Goal: Task Accomplishment & Management: Manage account settings

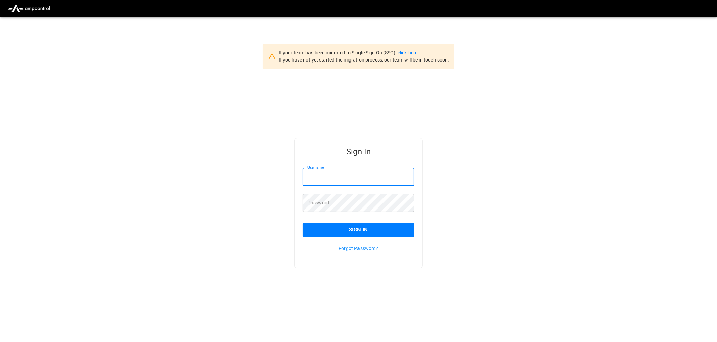
click at [328, 175] on input "Username" at bounding box center [359, 177] width 112 height 18
type input "**********"
click at [357, 227] on button "Sign In" at bounding box center [359, 230] width 112 height 14
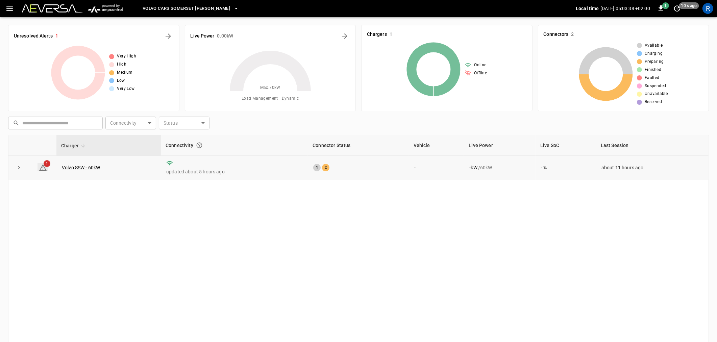
click at [47, 163] on span "1" at bounding box center [47, 163] width 7 height 7
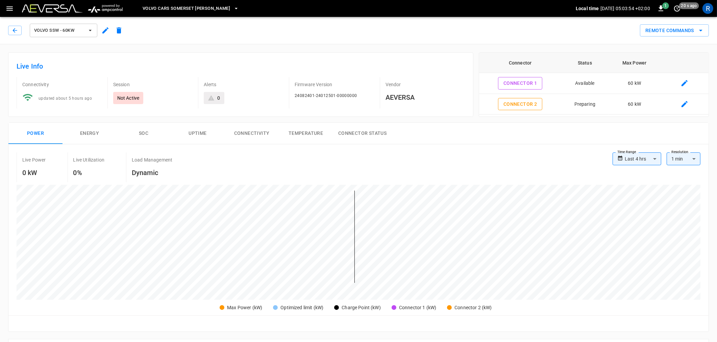
click at [9, 7] on icon "button" at bounding box center [9, 8] width 8 height 8
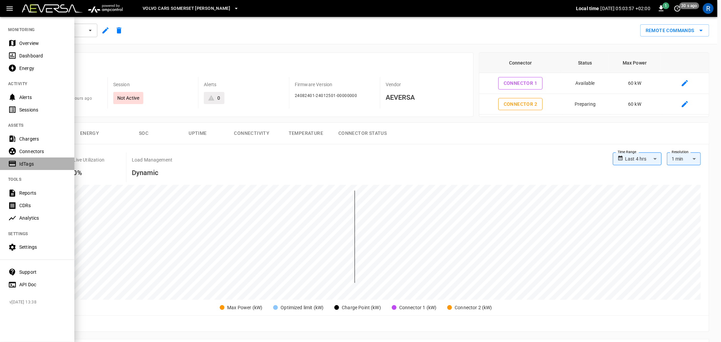
click at [30, 166] on div "IdTags" at bounding box center [42, 164] width 47 height 7
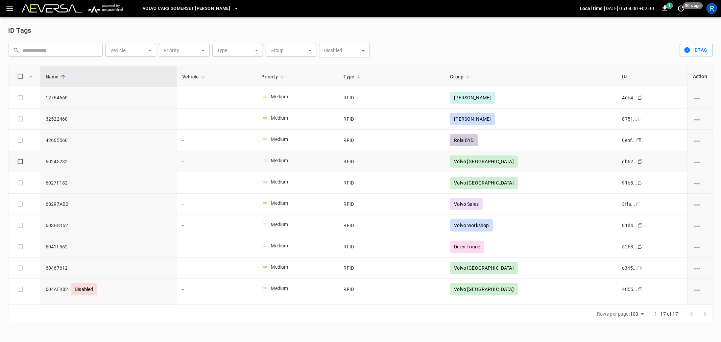
click at [694, 165] on icon "vehicle options" at bounding box center [697, 162] width 8 height 8
click at [700, 189] on li "Delete" at bounding box center [702, 188] width 26 height 11
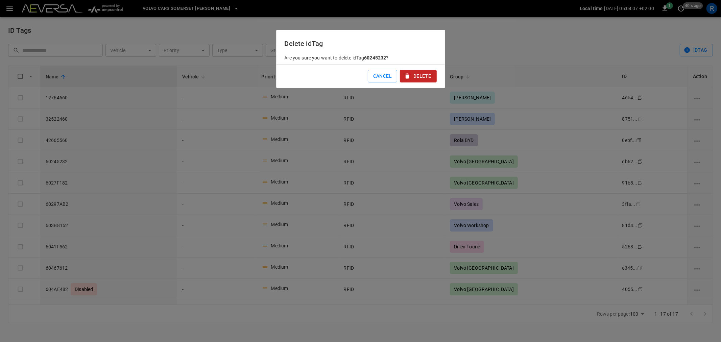
click at [418, 76] on button "Delete" at bounding box center [418, 76] width 37 height 13
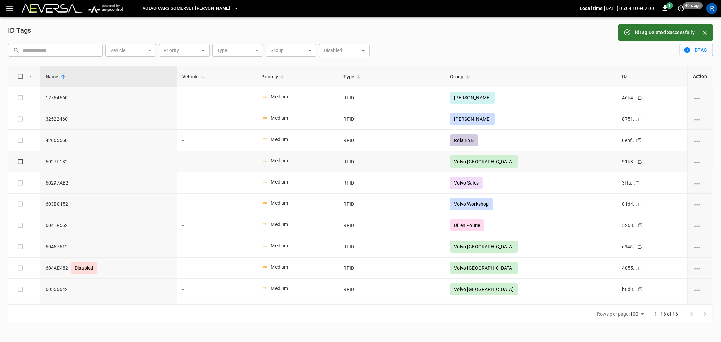
click at [694, 161] on icon "vehicle options" at bounding box center [697, 162] width 8 height 8
click at [699, 188] on li "Delete" at bounding box center [702, 188] width 26 height 11
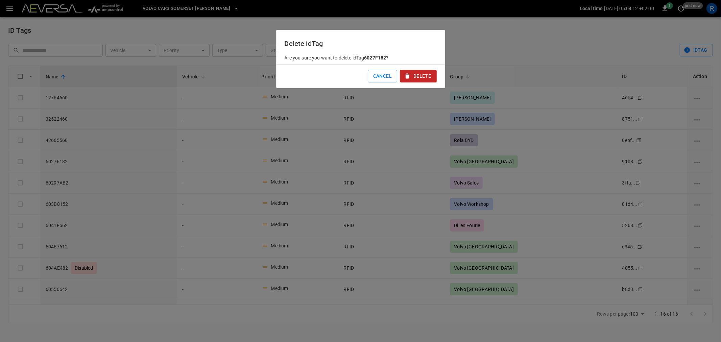
click at [413, 76] on button "Delete" at bounding box center [418, 76] width 37 height 13
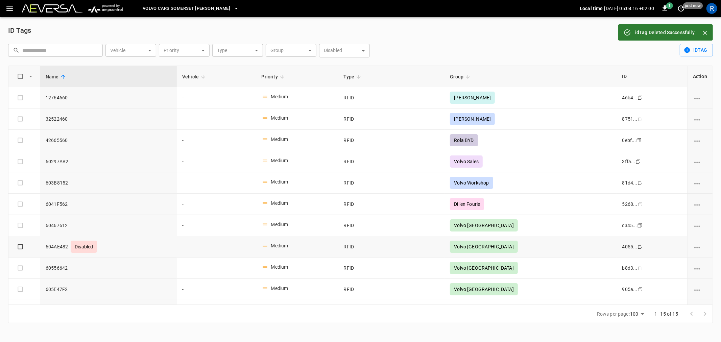
click at [696, 246] on icon "vehicle options" at bounding box center [697, 247] width 8 height 8
click at [699, 271] on li "Delete" at bounding box center [699, 274] width 32 height 11
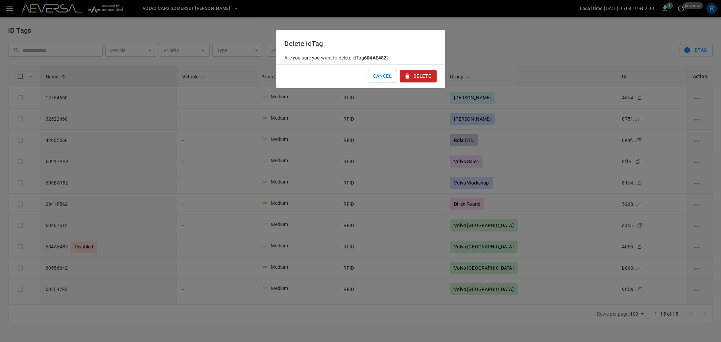
click at [429, 77] on button "Delete" at bounding box center [418, 76] width 37 height 13
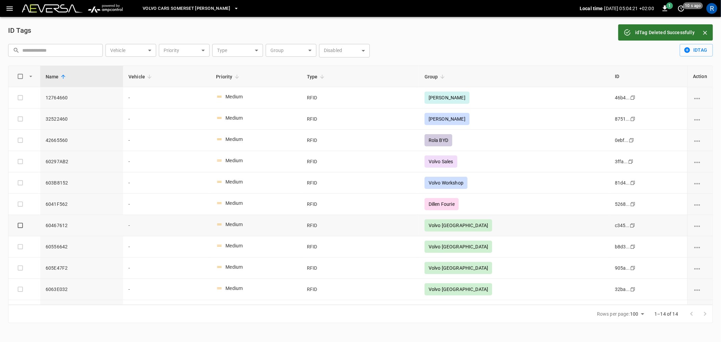
click at [693, 225] on icon "vehicle options" at bounding box center [697, 226] width 8 height 8
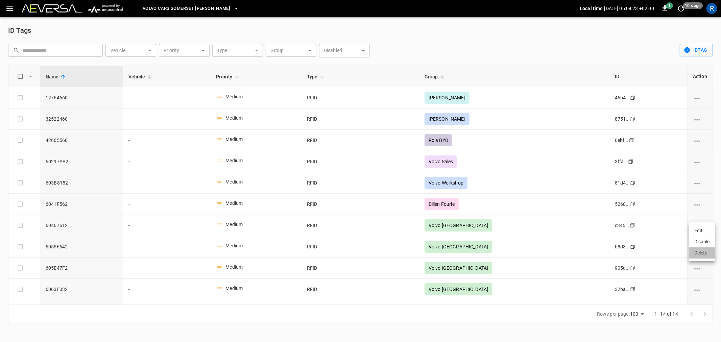
click at [701, 251] on li "Delete" at bounding box center [702, 252] width 26 height 11
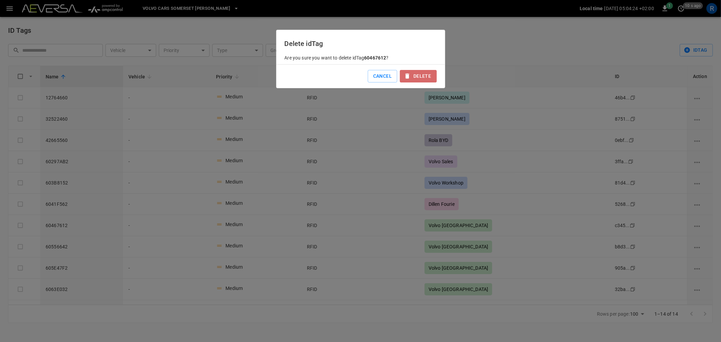
click at [417, 76] on button "Delete" at bounding box center [418, 76] width 37 height 13
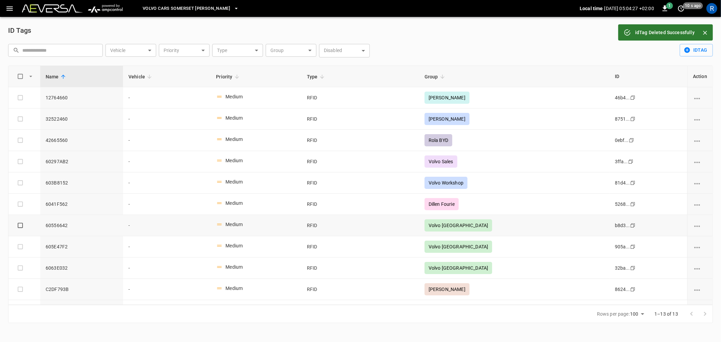
click at [695, 227] on icon "vehicle options" at bounding box center [697, 226] width 8 height 8
click at [698, 251] on li "Delete" at bounding box center [702, 252] width 26 height 11
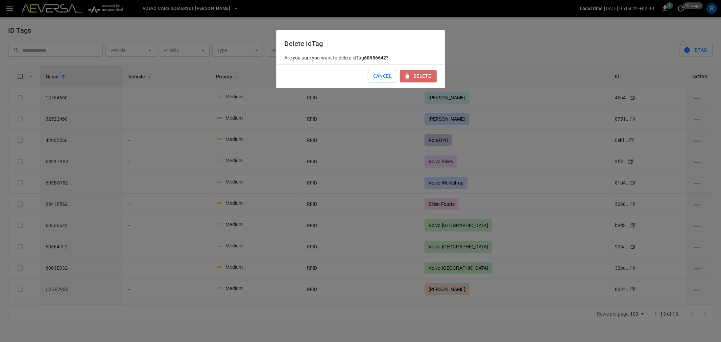
click at [419, 75] on button "Delete" at bounding box center [418, 76] width 37 height 13
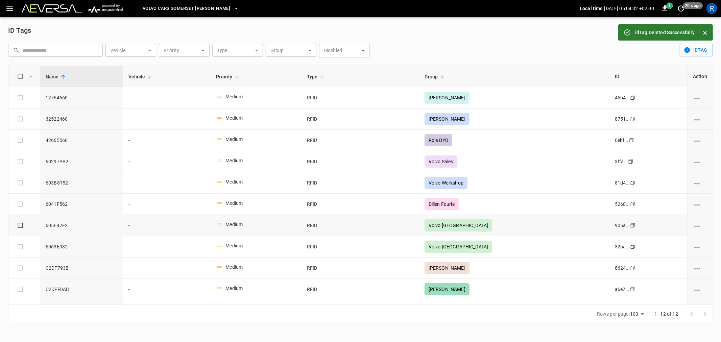
click at [694, 226] on icon "vehicle options" at bounding box center [697, 226] width 8 height 8
click at [701, 251] on li "Delete" at bounding box center [702, 252] width 26 height 11
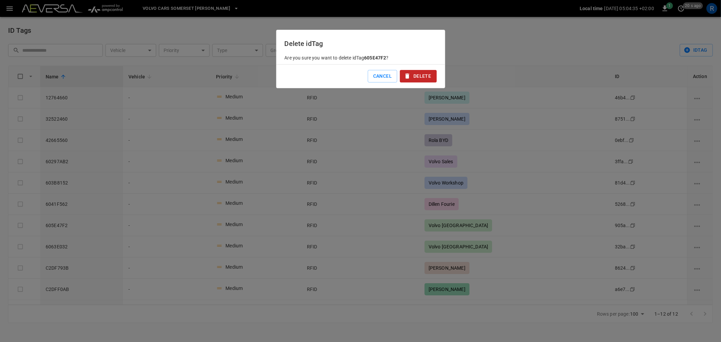
click at [430, 76] on button "Delete" at bounding box center [418, 76] width 37 height 13
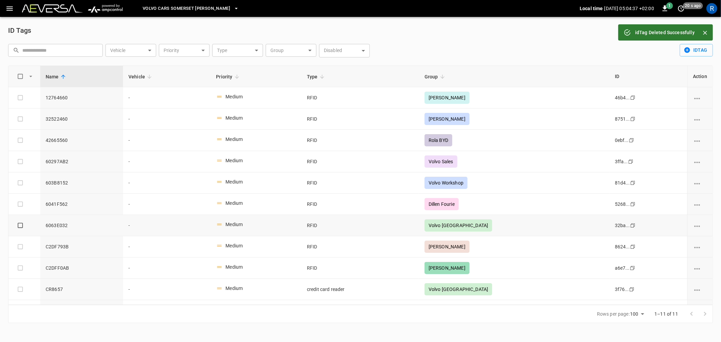
click at [693, 227] on icon "vehicle options" at bounding box center [697, 226] width 8 height 8
click at [698, 248] on li "Delete" at bounding box center [702, 252] width 26 height 11
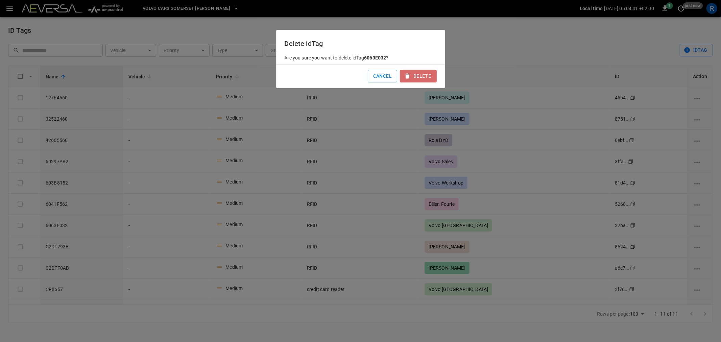
click at [418, 75] on button "Delete" at bounding box center [418, 76] width 37 height 13
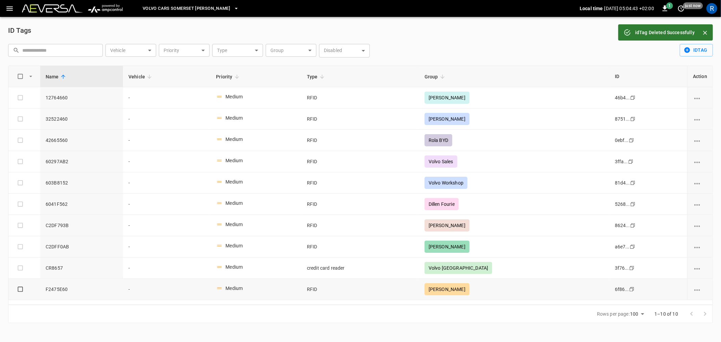
click at [698, 289] on icon "vehicle options" at bounding box center [697, 290] width 8 height 8
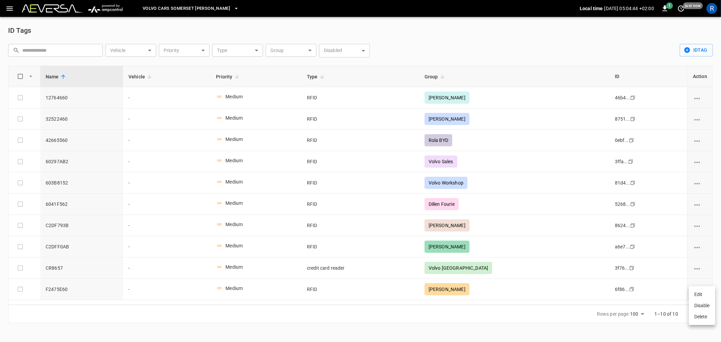
click at [704, 318] on li "Delete" at bounding box center [702, 316] width 26 height 11
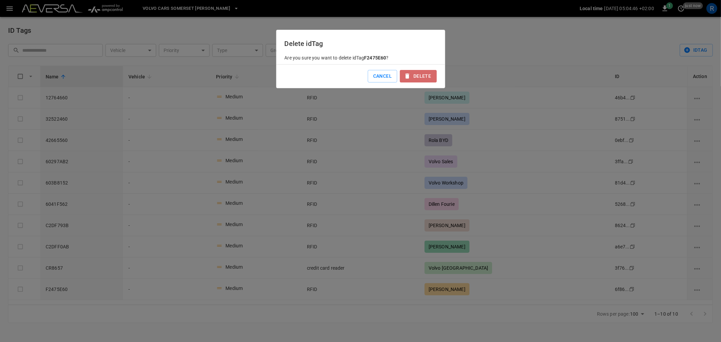
click at [424, 76] on button "Delete" at bounding box center [418, 76] width 37 height 13
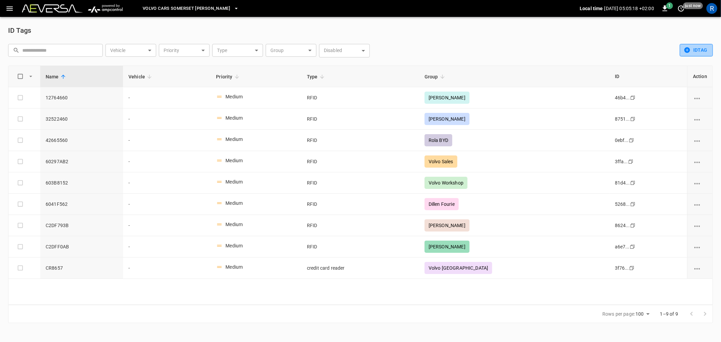
click at [691, 52] on button "idTag" at bounding box center [696, 50] width 33 height 13
click at [691, 65] on li "Create" at bounding box center [697, 64] width 35 height 11
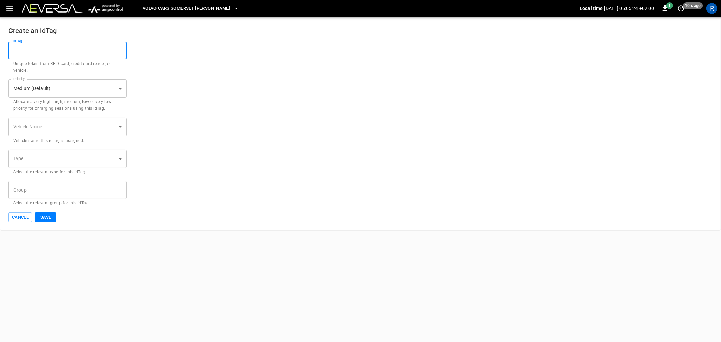
click at [69, 44] on input "idTag" at bounding box center [67, 51] width 118 height 18
type input "********"
click at [71, 124] on body "Volvo Cars [GEOGRAPHIC_DATA] [PERSON_NAME] Local time [DATE] 05:05:43 +02:00 1 …" at bounding box center [360, 115] width 721 height 231
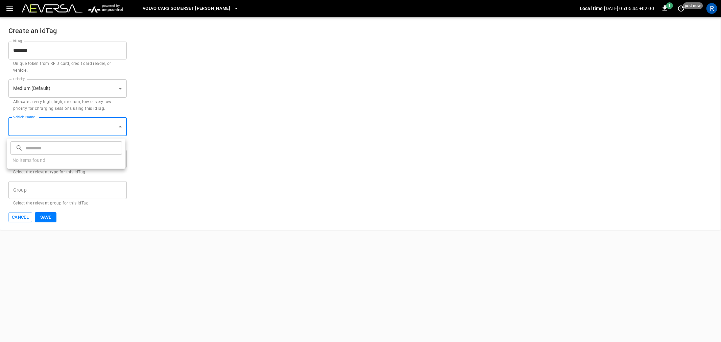
click at [71, 124] on div at bounding box center [360, 171] width 721 height 342
click at [69, 167] on body "Volvo Cars [GEOGRAPHIC_DATA] [PERSON_NAME] Local time [DATE] 05:05:45 +02:00 1 …" at bounding box center [360, 115] width 721 height 231
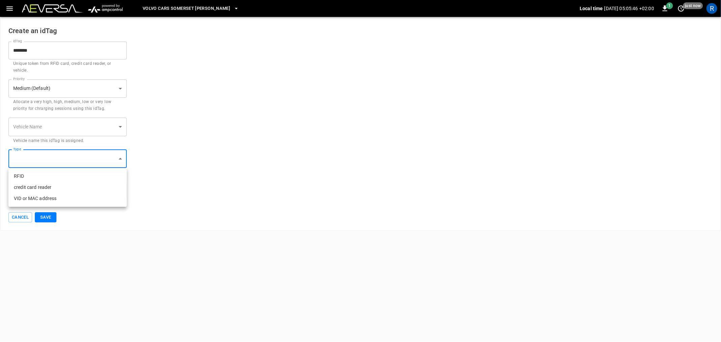
click at [68, 176] on li "RFID" at bounding box center [67, 176] width 118 height 11
type input "****"
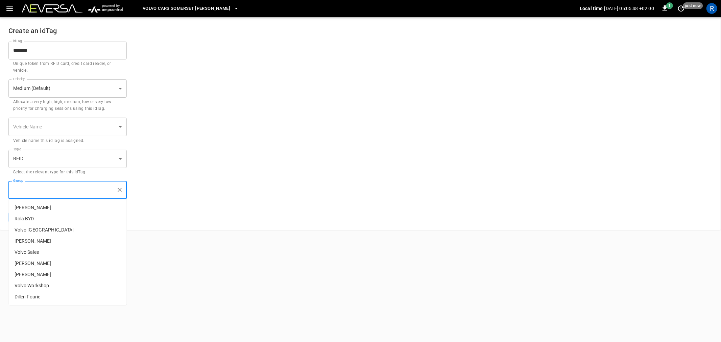
click at [65, 190] on input "Group" at bounding box center [62, 190] width 102 height 12
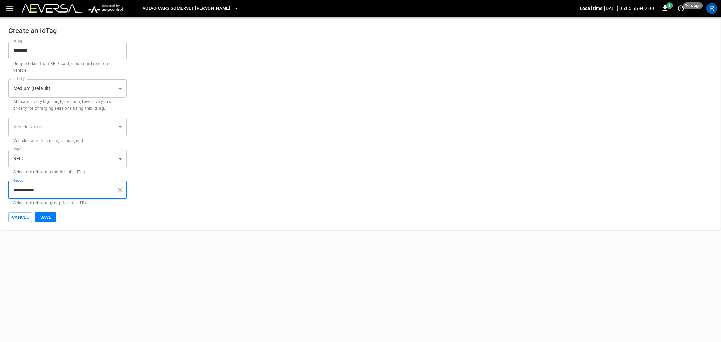
type input "**********"
click at [49, 218] on button "Save" at bounding box center [46, 217] width 22 height 10
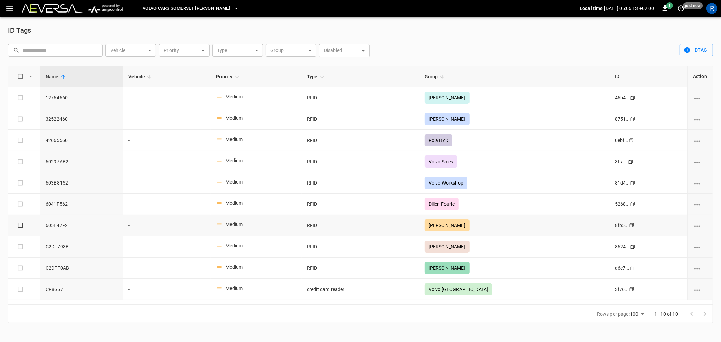
click at [80, 224] on span "605E47F2" at bounding box center [82, 225] width 72 height 7
